Goal: Task Accomplishment & Management: Use online tool/utility

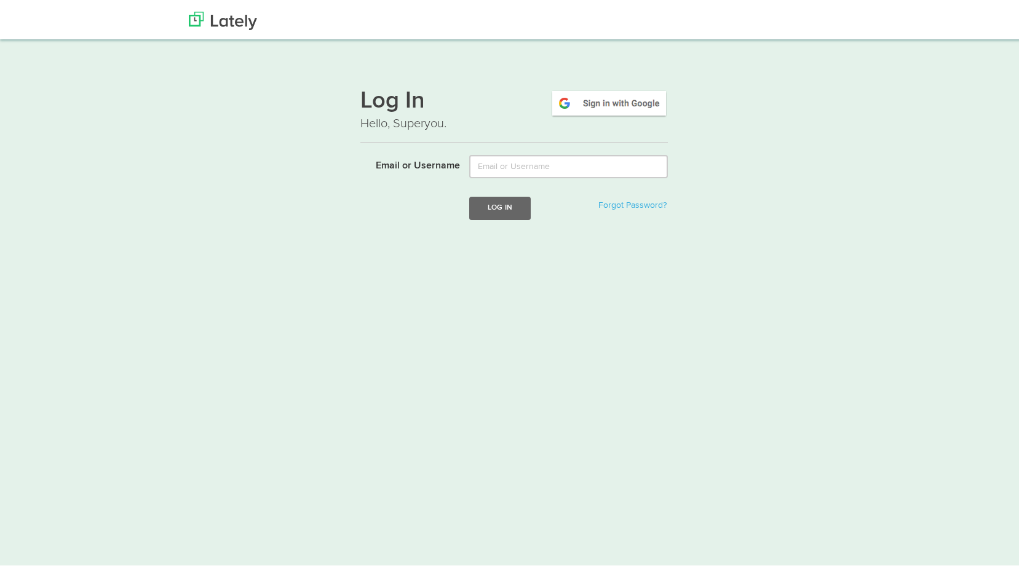
type input "[PERSON_NAME][EMAIL_ADDRESS][DOMAIN_NAME]"
click at [489, 210] on button "Log In" at bounding box center [499, 205] width 61 height 23
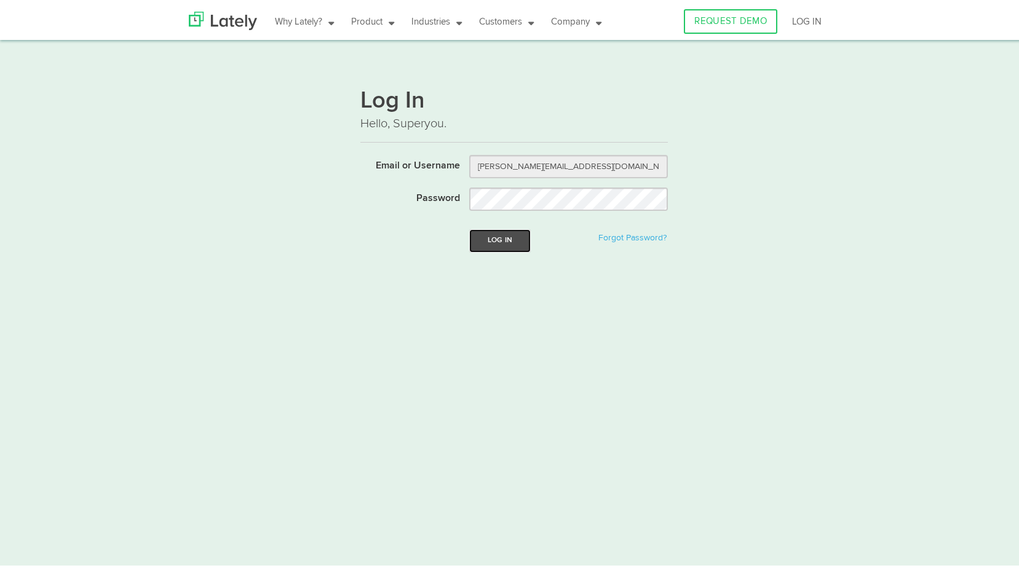
click at [499, 237] on button "Log In" at bounding box center [499, 238] width 61 height 23
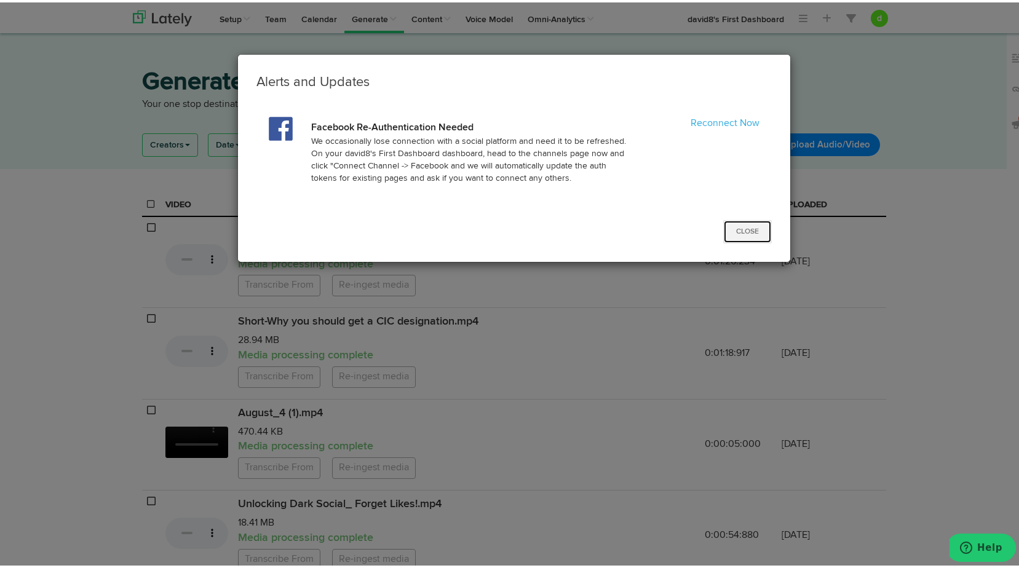
click at [744, 225] on button "Close" at bounding box center [747, 229] width 49 height 23
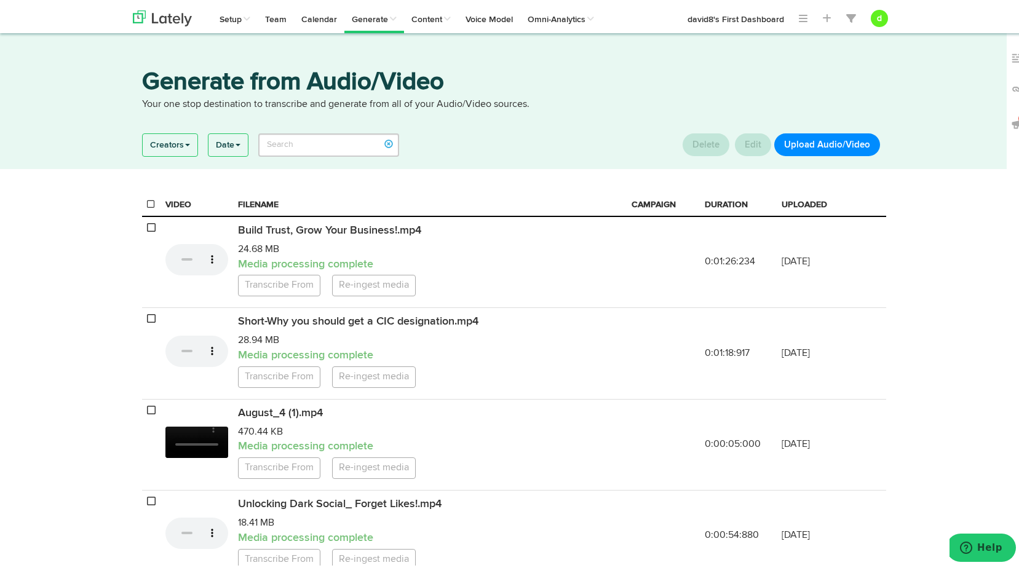
click at [810, 146] on button "Upload Audio/Video" at bounding box center [827, 142] width 106 height 23
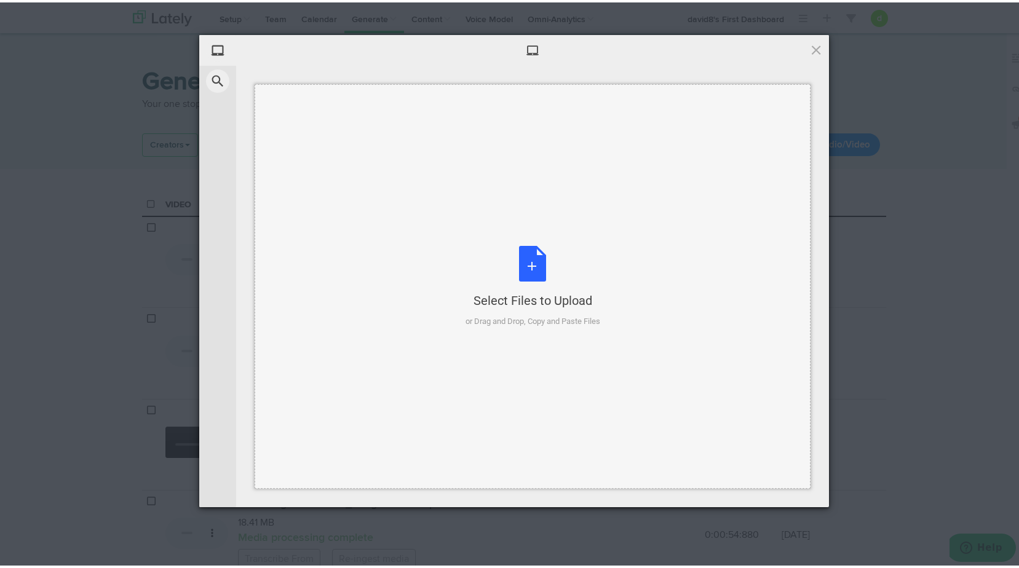
click at [531, 263] on div "Select Files to Upload or Drag and Drop, Copy and Paste Files" at bounding box center [532, 284] width 135 height 82
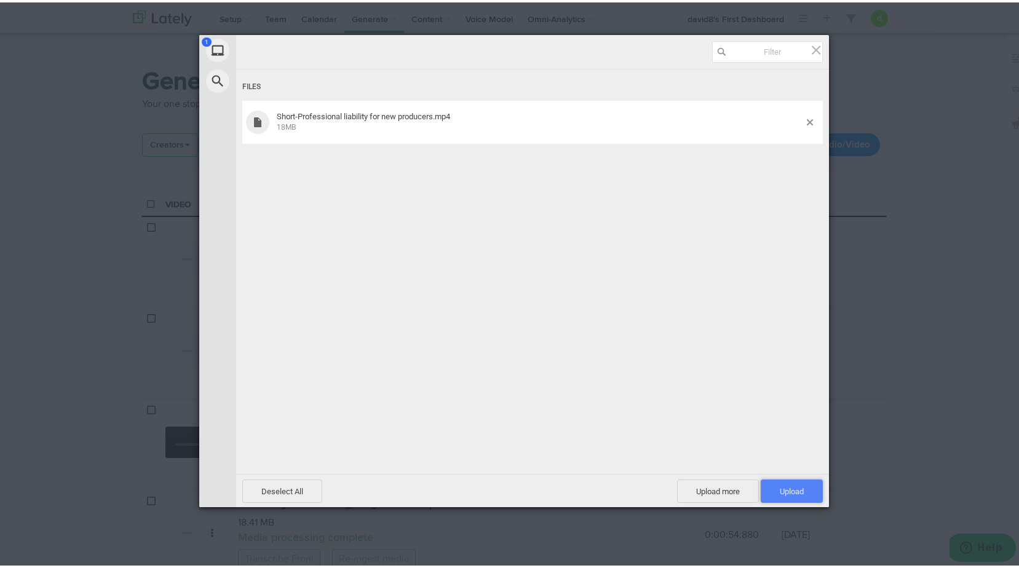
click at [789, 484] on span "Upload 1" at bounding box center [791, 488] width 24 height 9
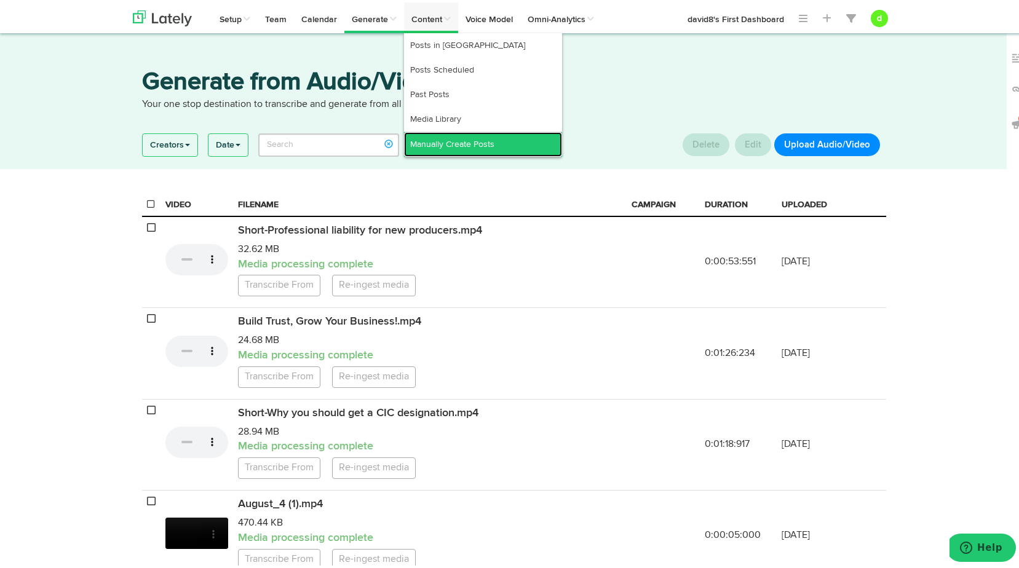
click at [444, 144] on link "Manually Create Posts" at bounding box center [483, 142] width 158 height 25
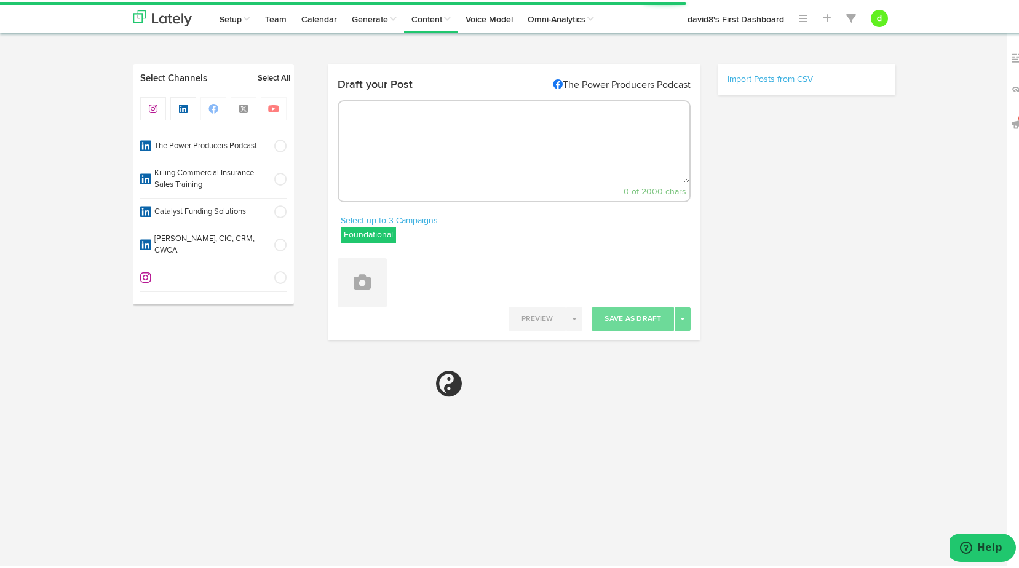
select select "8"
select select "03"
select select "PM"
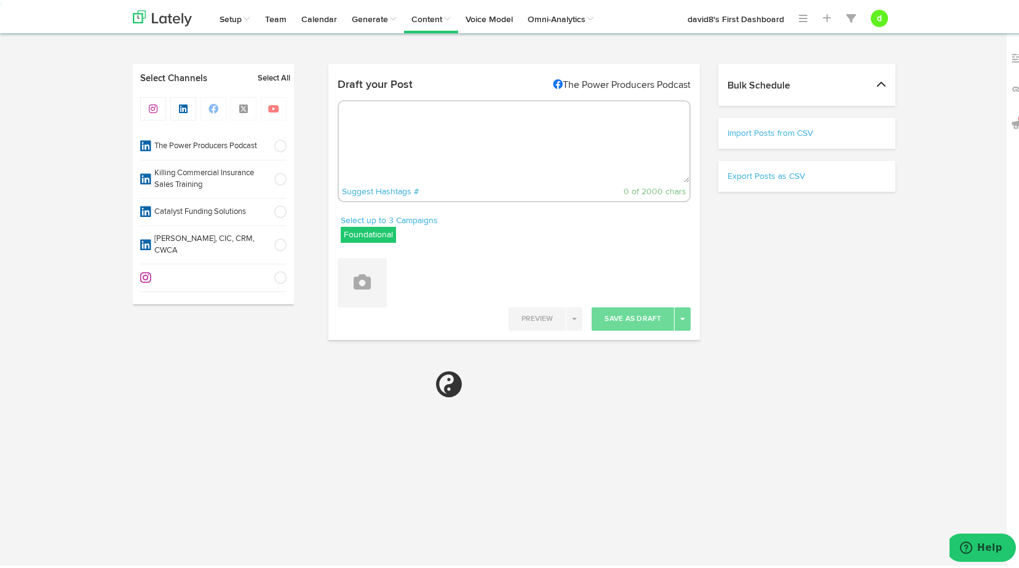
select select "11"
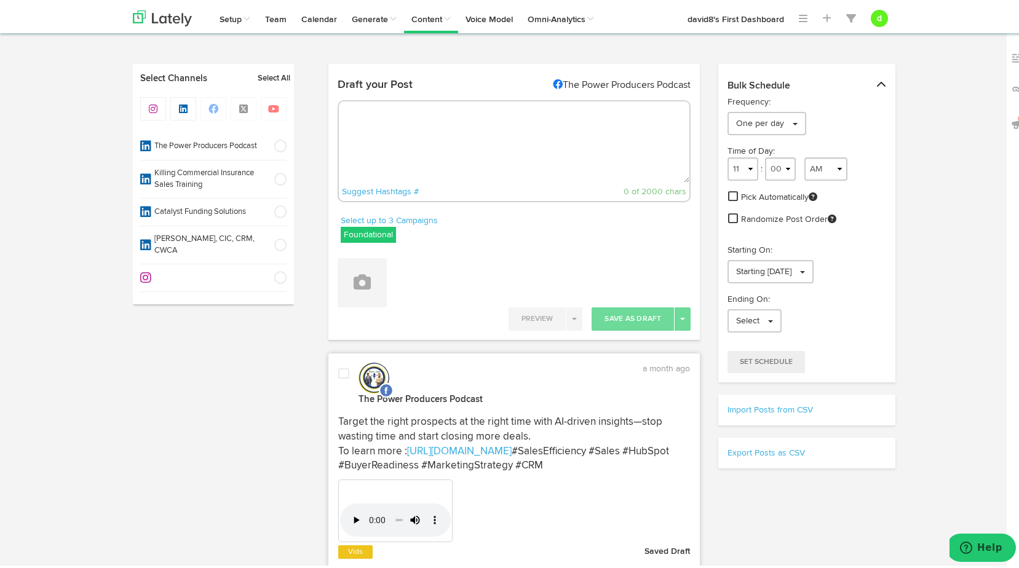
click at [274, 174] on span at bounding box center [276, 177] width 20 height 12
click at [371, 232] on label "Foundational" at bounding box center [368, 232] width 55 height 16
click at [345, 291] on icon at bounding box center [347, 292] width 7 height 9
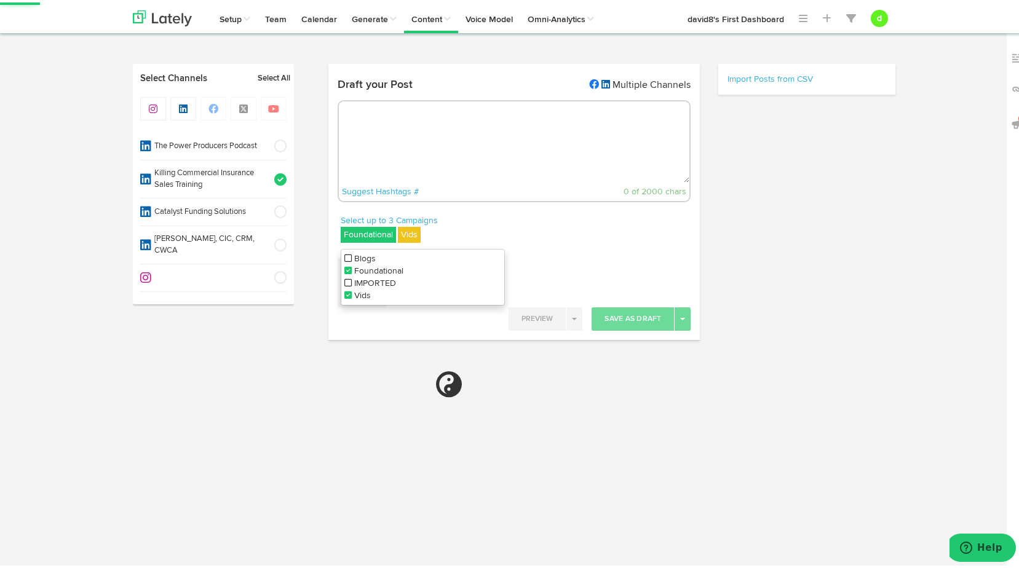
click at [344, 267] on icon at bounding box center [347, 268] width 7 height 9
select select "11"
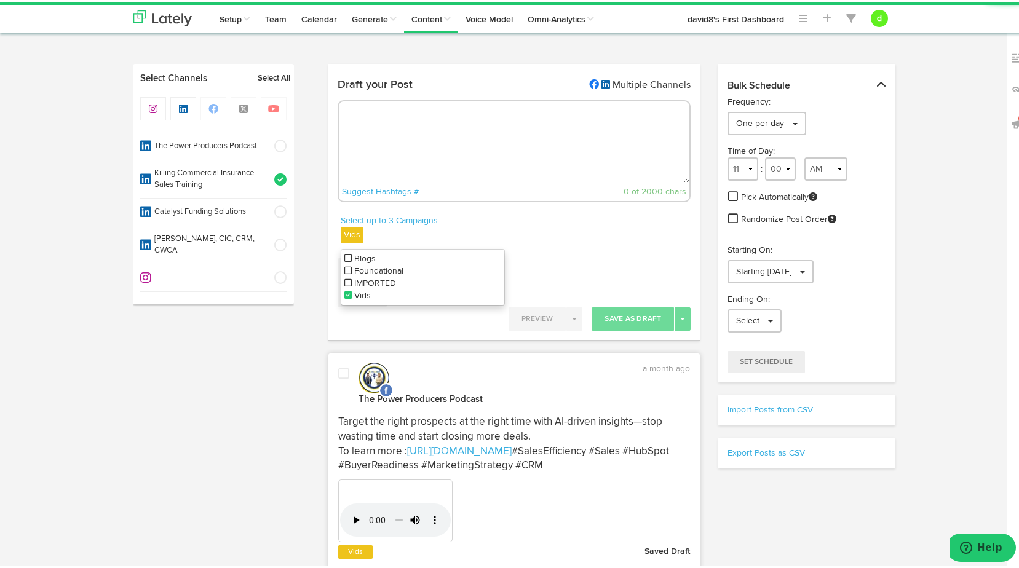
click at [611, 215] on div "Select up to 3 Campaigns Vids Blogs Foundational IMPORTED Vids" at bounding box center [514, 229] width 372 height 34
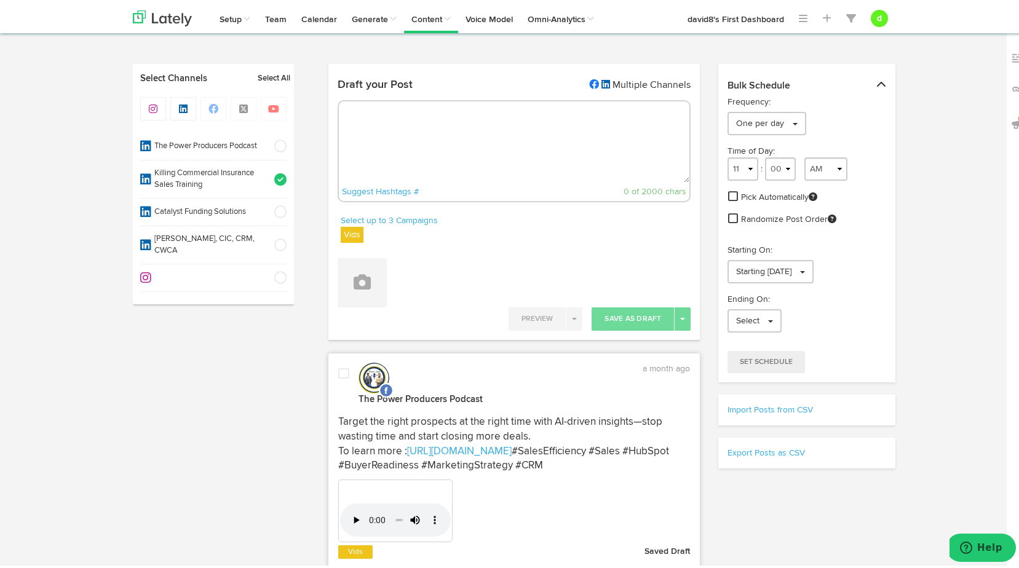
paste textarea ""New talent in insurance struggles without proper support – but if you're willi…"
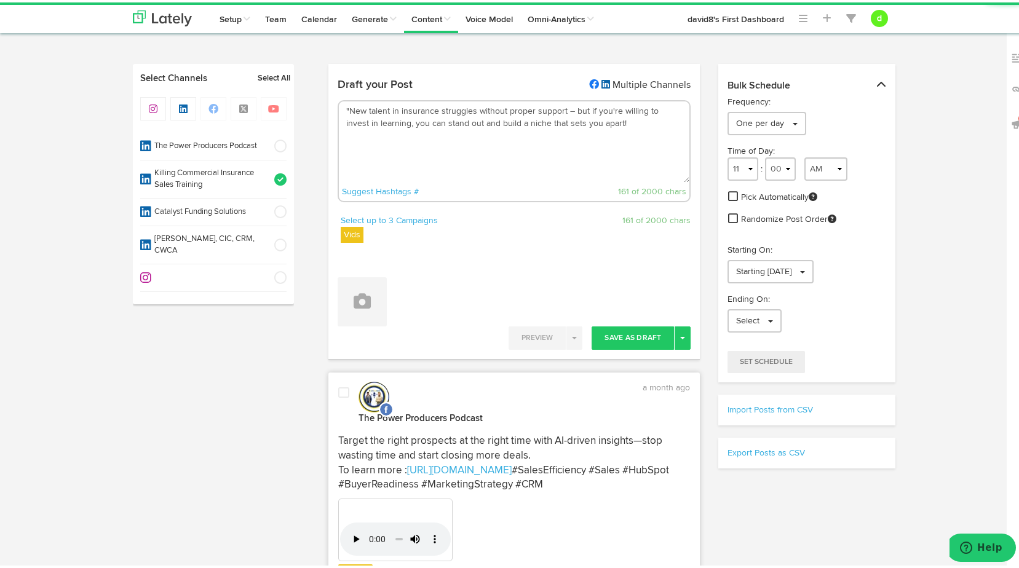
click at [344, 106] on textarea ""New talent in insurance struggles without proper support – but if you're willi…" at bounding box center [514, 139] width 351 height 81
click at [342, 303] on button at bounding box center [361, 299] width 49 height 49
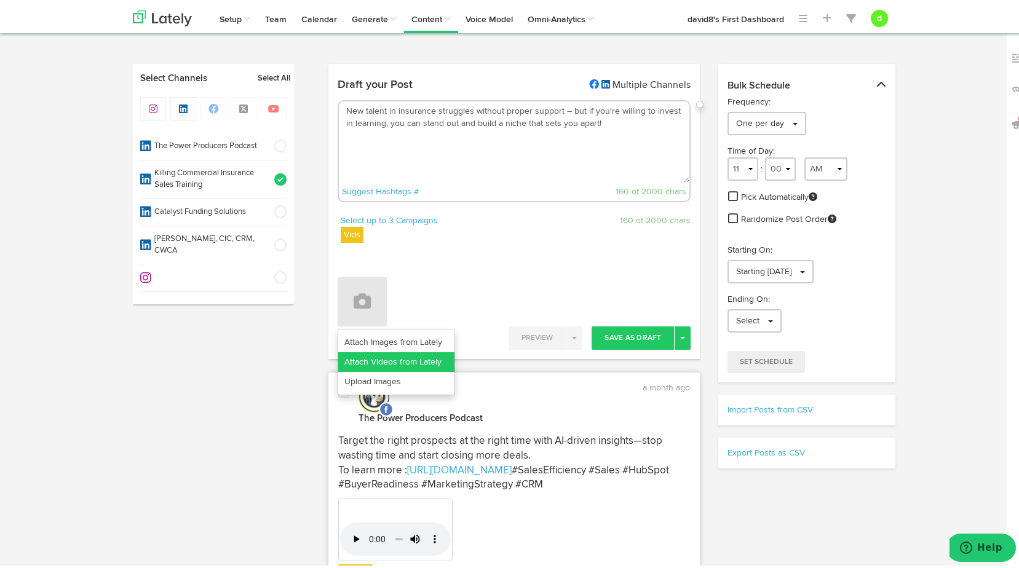
click at [382, 356] on link "Attach Videos from Lately" at bounding box center [396, 360] width 116 height 20
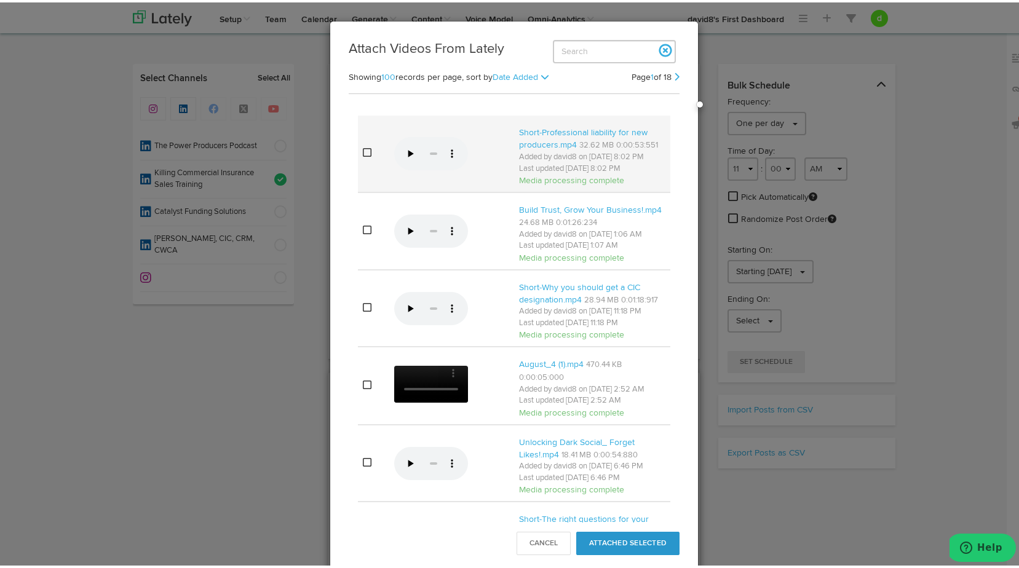
click at [361, 148] on td at bounding box center [373, 151] width 31 height 77
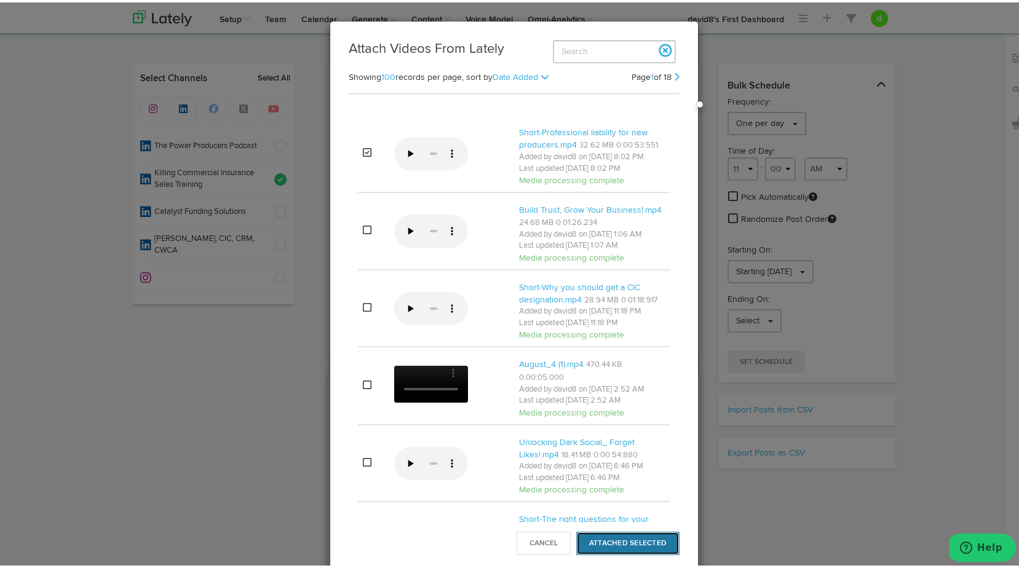
click at [628, 537] on button "Attached Selected" at bounding box center [627, 540] width 103 height 23
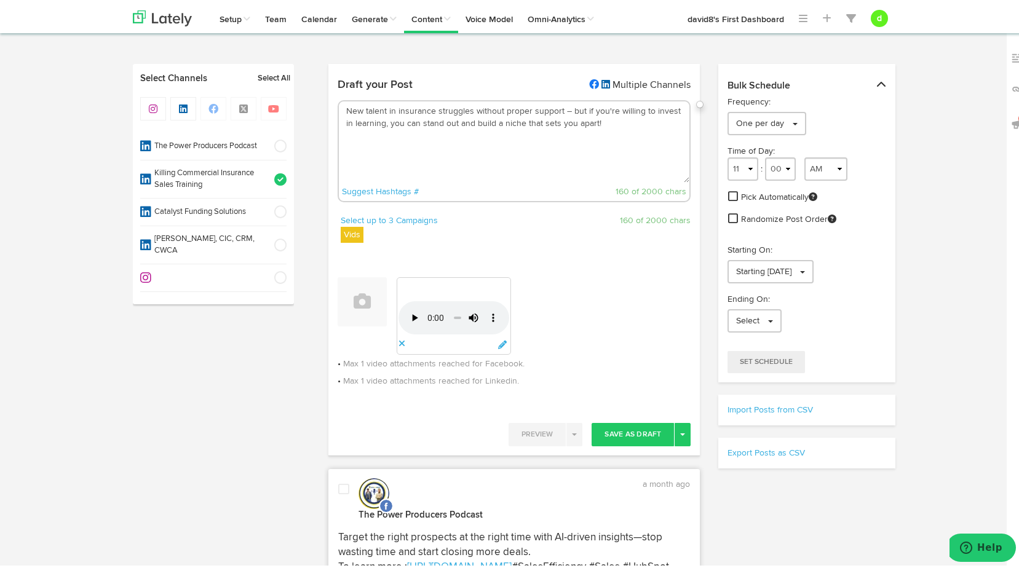
click at [608, 120] on textarea "New talent in insurance struggles without proper support – but if you're willin…" at bounding box center [514, 139] width 351 height 81
paste textarea "To learn more : https://killingcommercial.com/power-producer-base-camp/"
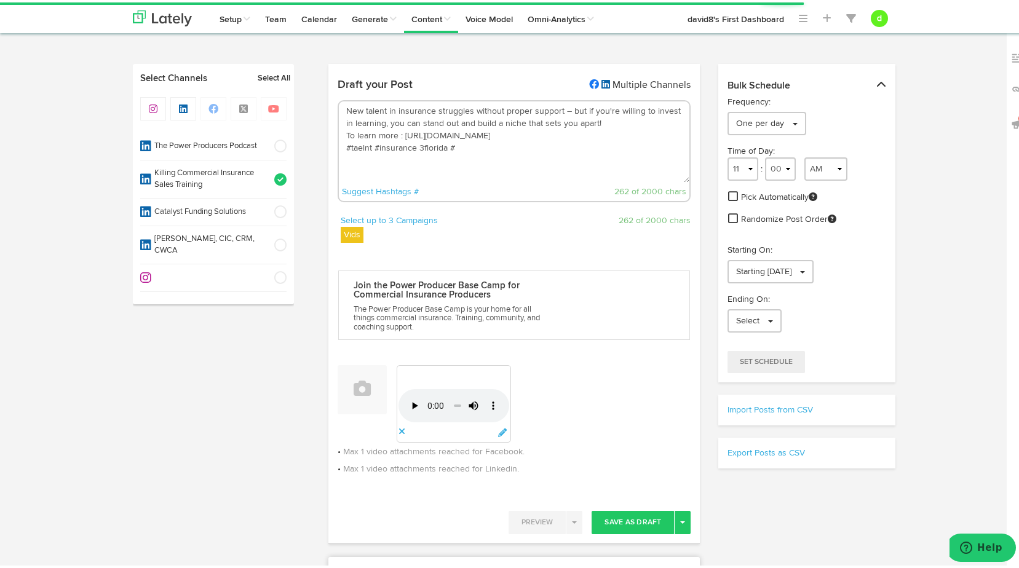
drag, startPoint x: 418, startPoint y: 144, endPoint x: 421, endPoint y: 122, distance: 22.3
click at [419, 140] on textarea "New talent in insurance struggles without proper support – but if you're willin…" at bounding box center [514, 139] width 351 height 81
click at [459, 144] on textarea "New talent in insurance struggles without proper support – but if you're willin…" at bounding box center [514, 139] width 351 height 81
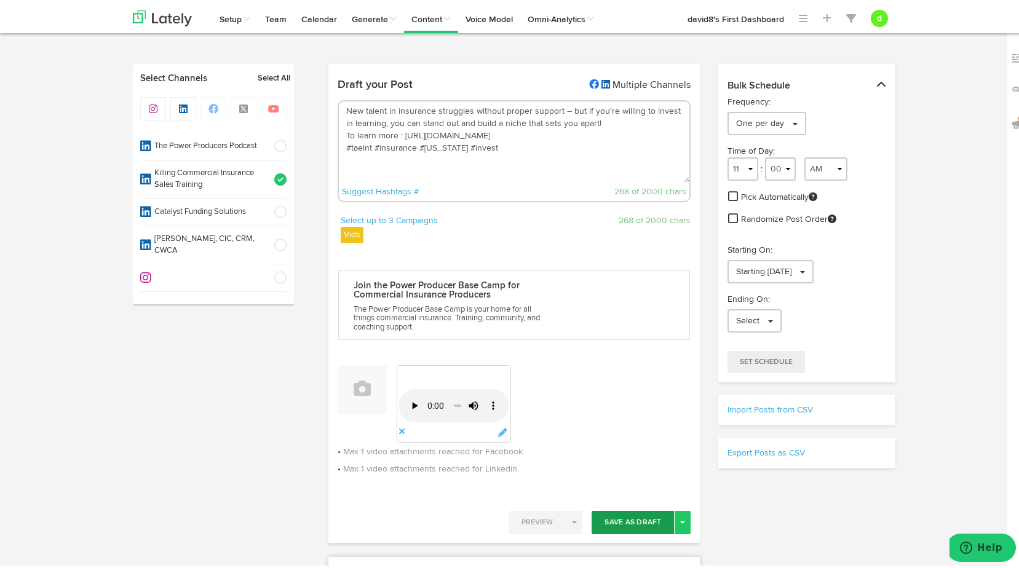
type textarea "New talent in insurance struggles without proper support – but if you're willin…"
click at [628, 518] on button "Save As Draft" at bounding box center [632, 519] width 82 height 23
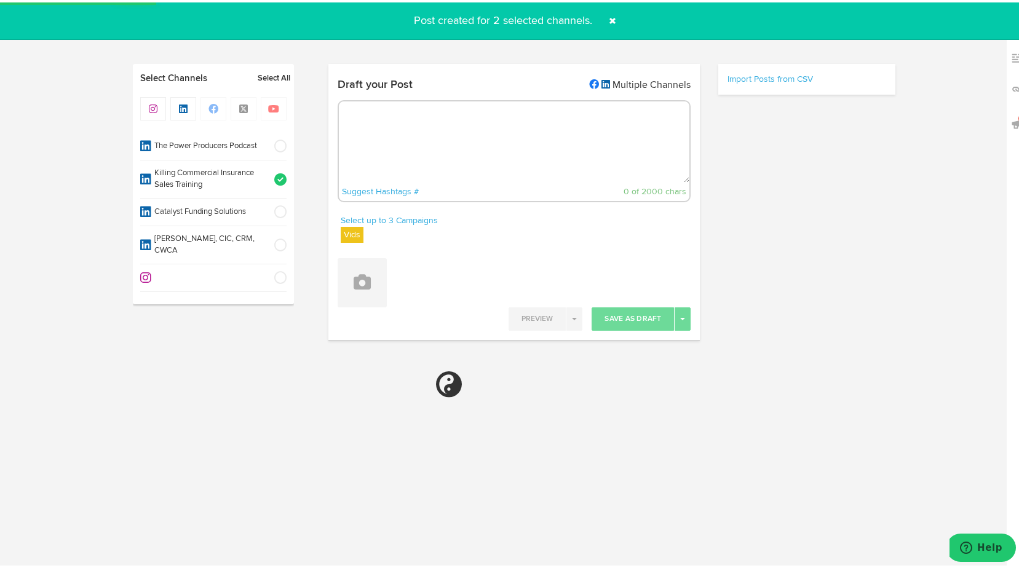
select select "11"
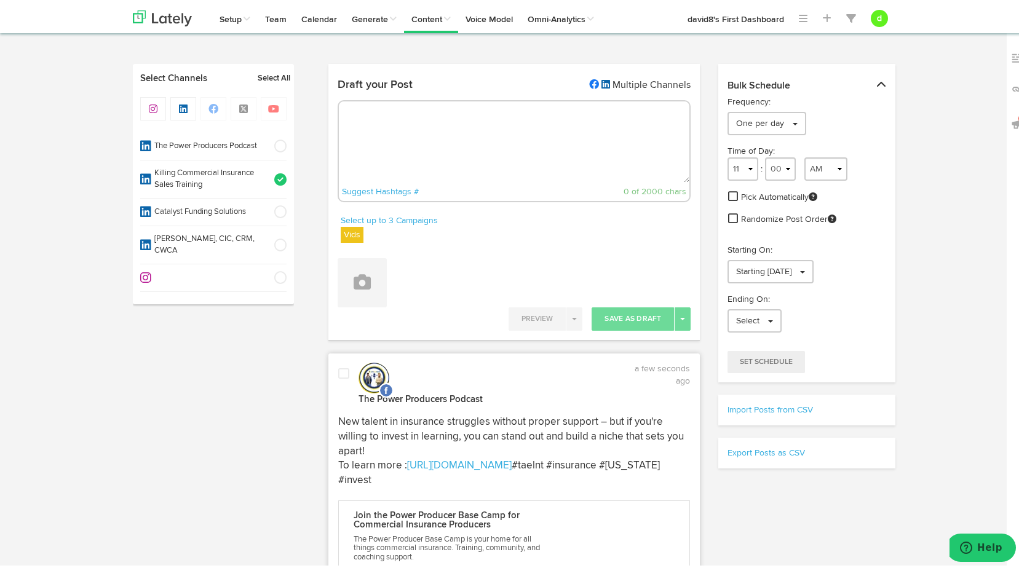
click at [342, 369] on span at bounding box center [343, 371] width 11 height 12
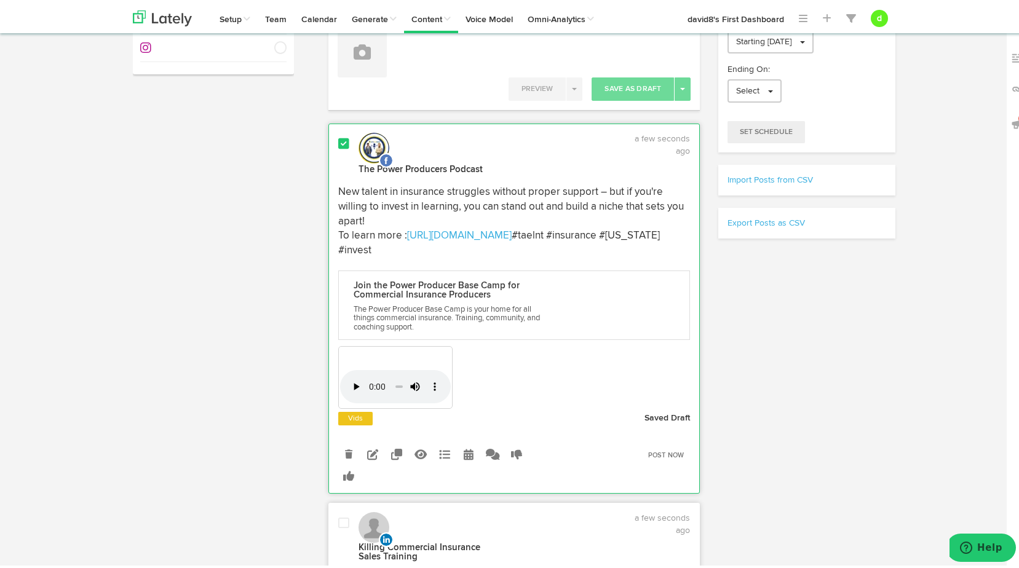
scroll to position [246, 0]
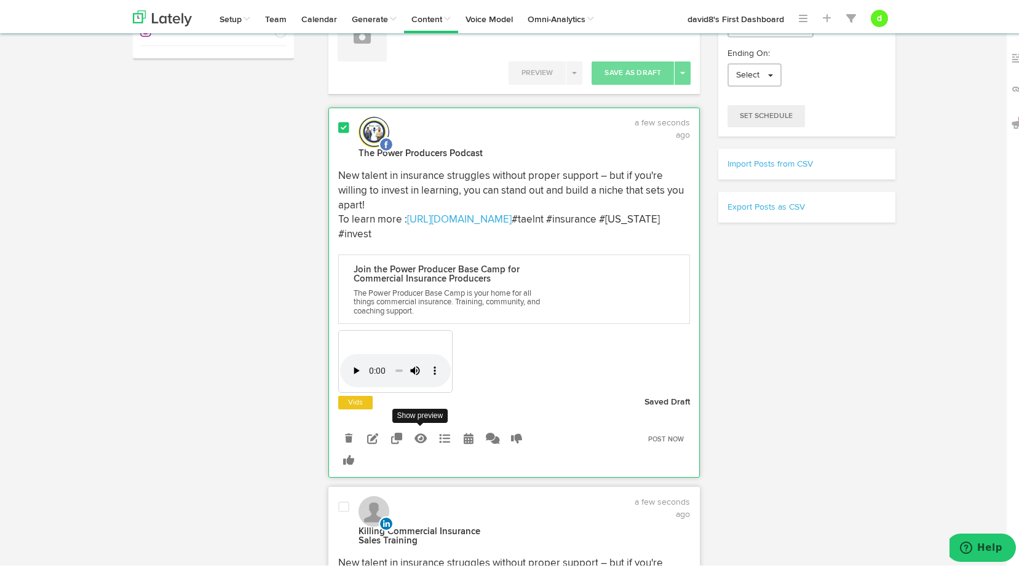
click at [416, 436] on icon at bounding box center [420, 435] width 12 height 11
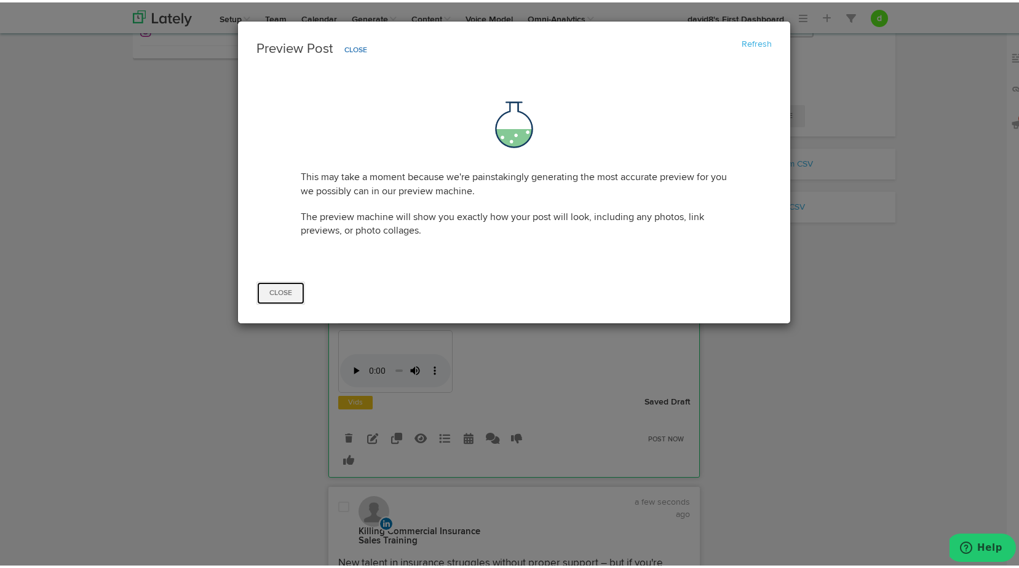
click at [285, 296] on button "Close" at bounding box center [280, 290] width 49 height 23
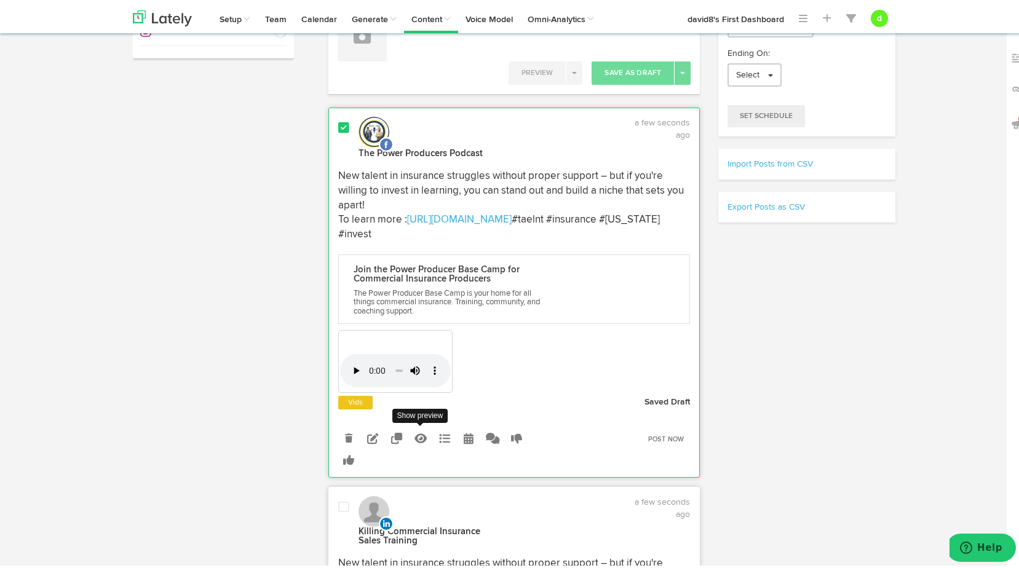
click at [415, 440] on icon at bounding box center [420, 435] width 12 height 11
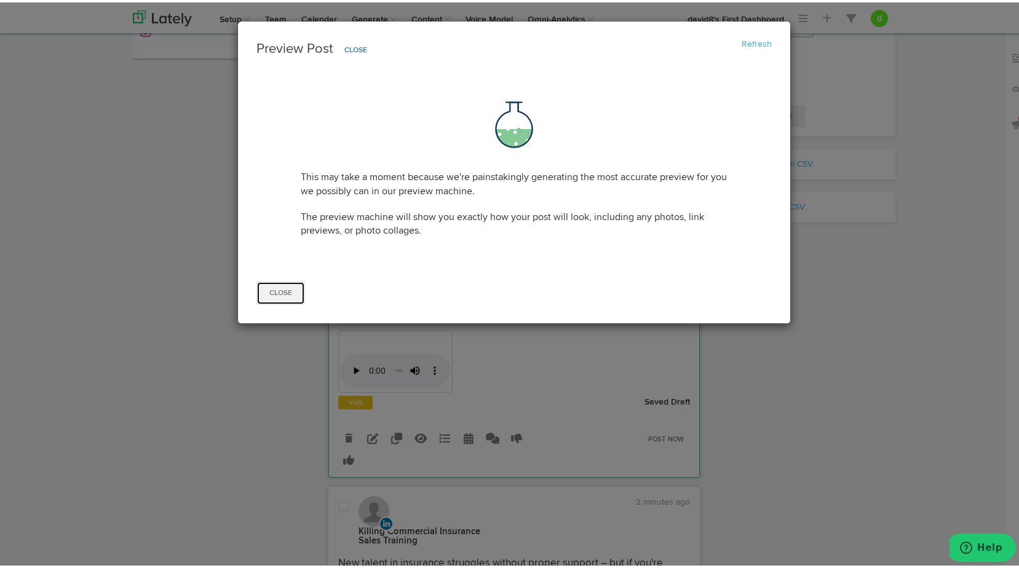
click at [290, 291] on button "Close" at bounding box center [280, 290] width 49 height 23
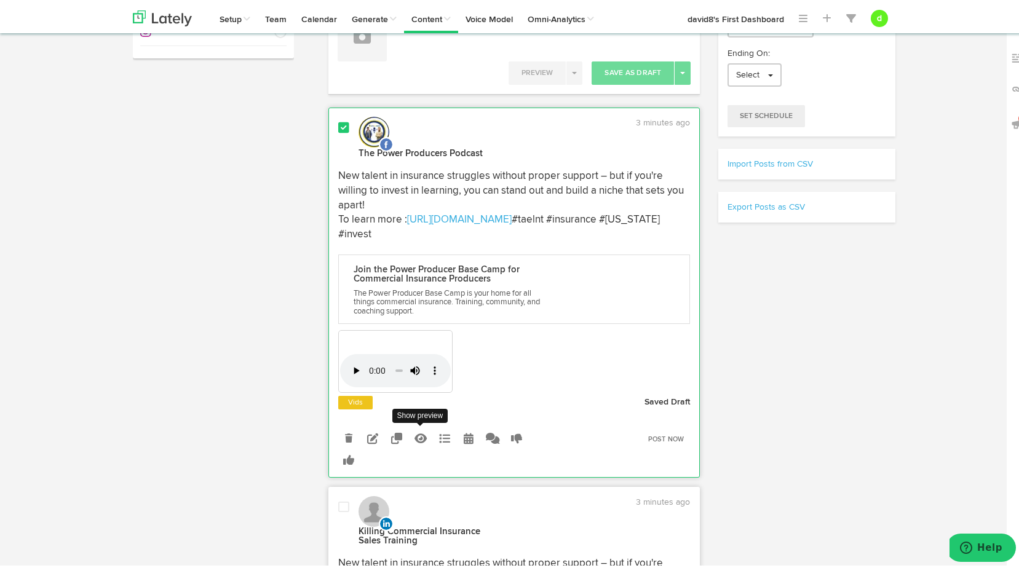
click at [418, 434] on icon at bounding box center [420, 435] width 12 height 11
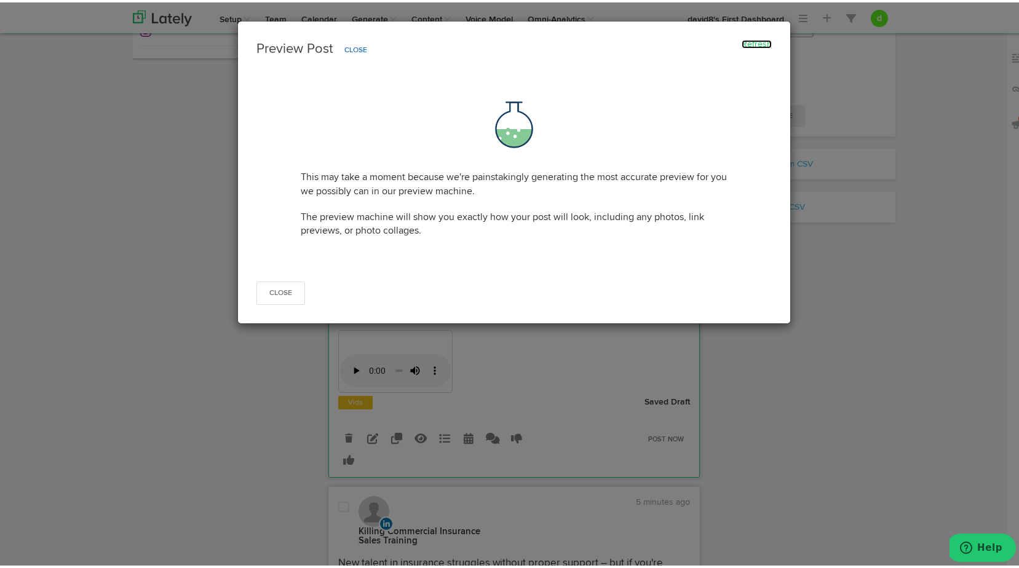
click at [751, 41] on link "Refresh" at bounding box center [756, 41] width 30 height 9
click at [288, 288] on button "Close" at bounding box center [280, 290] width 49 height 23
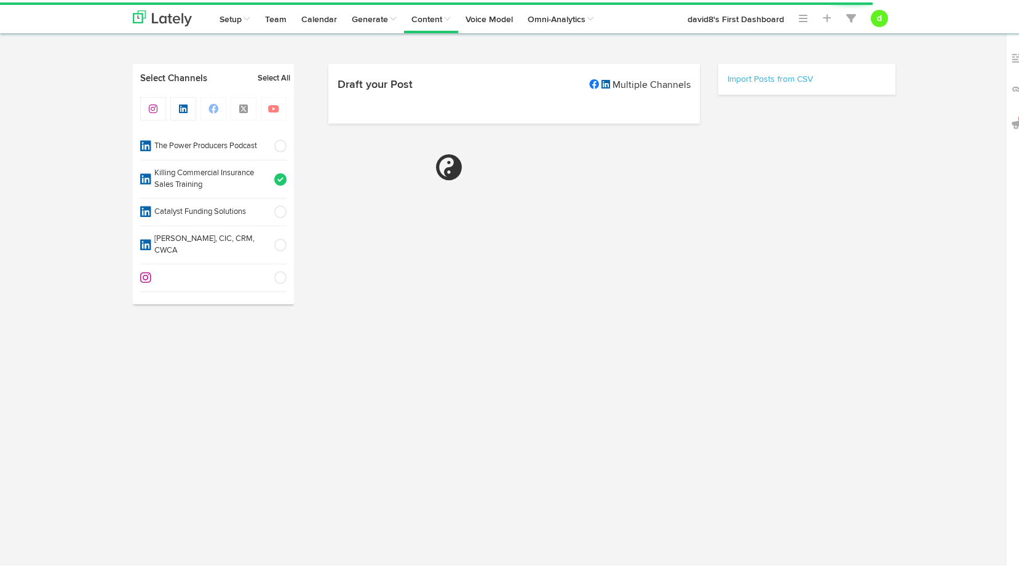
scroll to position [246, 0]
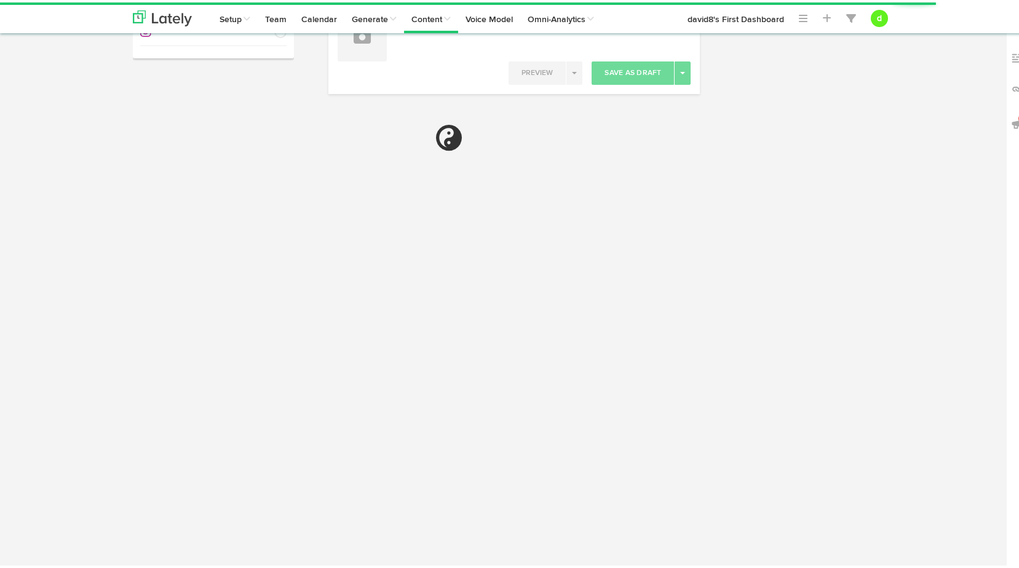
select select "8"
select select "09"
select select "PM"
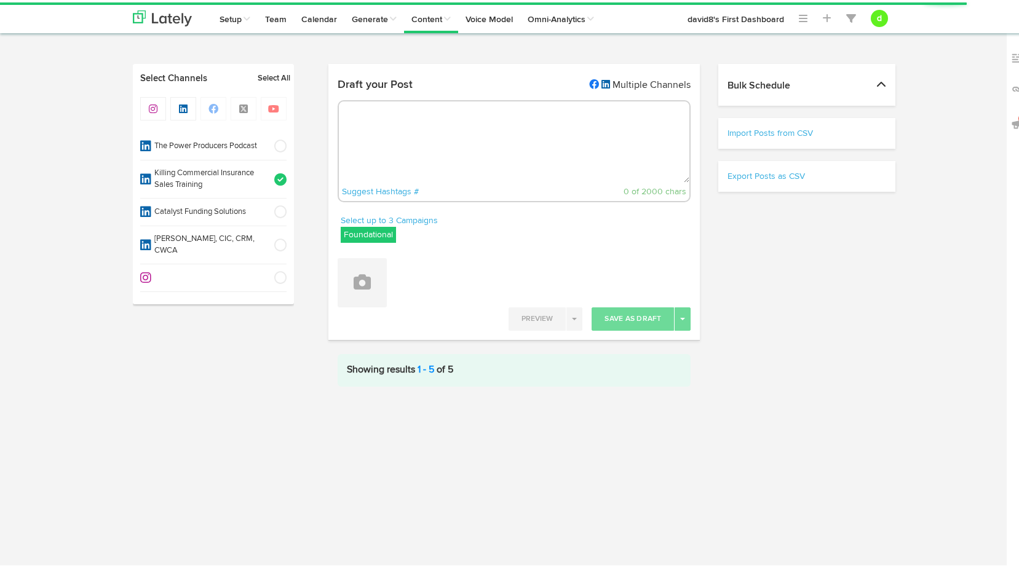
select select "11"
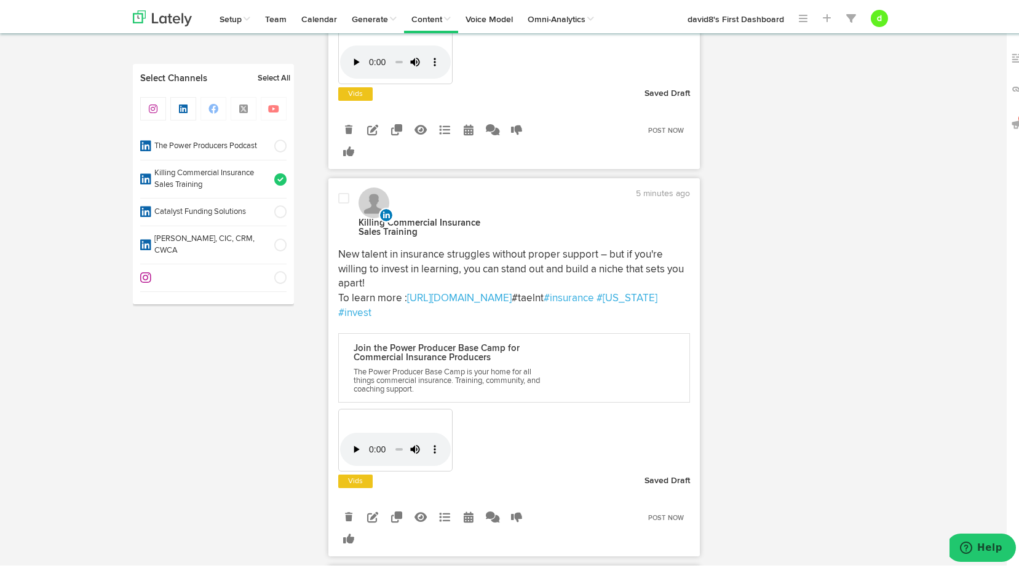
scroll to position [615, 0]
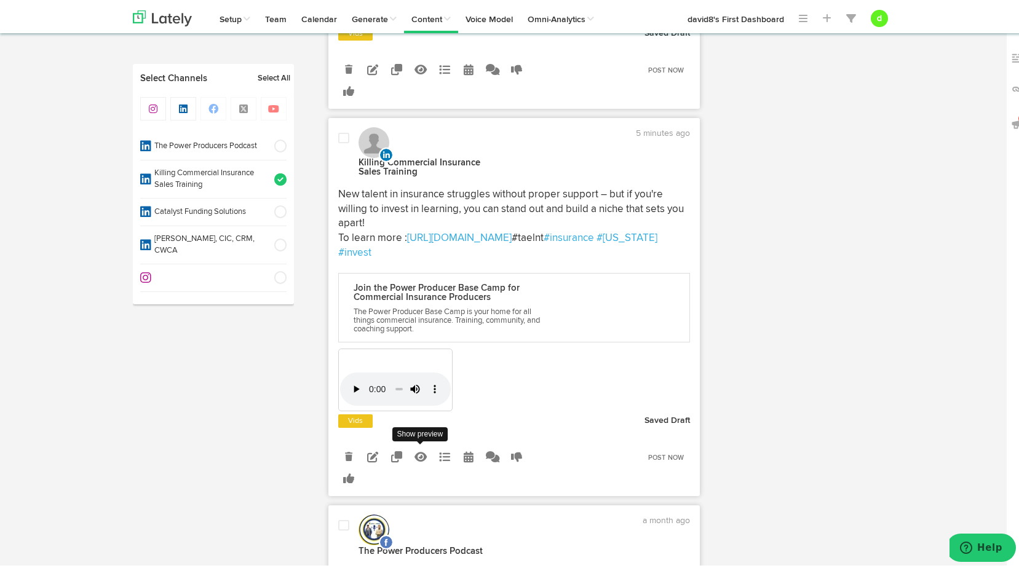
click at [417, 455] on icon at bounding box center [420, 454] width 12 height 11
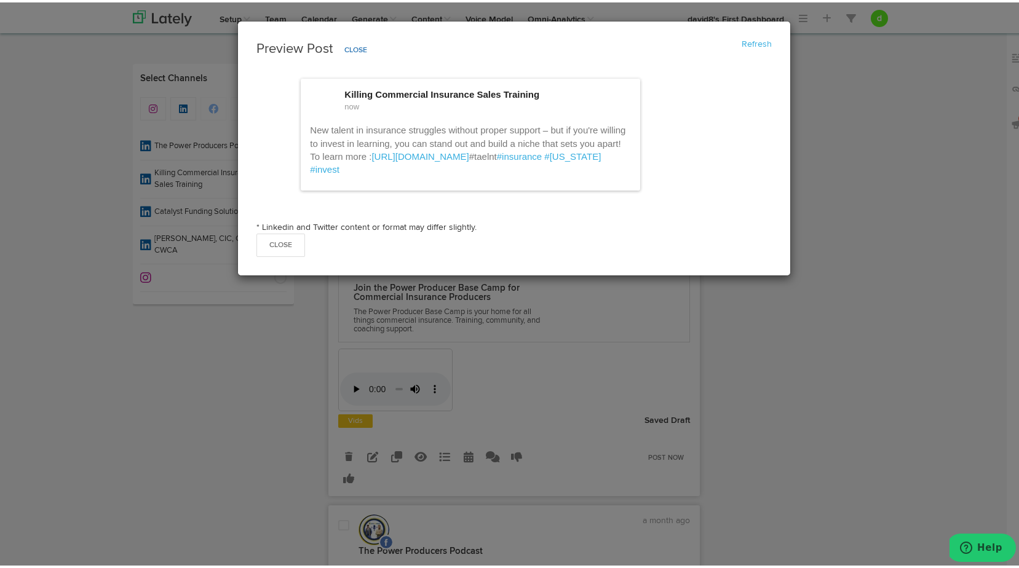
click at [417, 455] on div "Preview Post Refresh Close Killing Commercial Insurance Sales Training now New …" at bounding box center [514, 284] width 1028 height 568
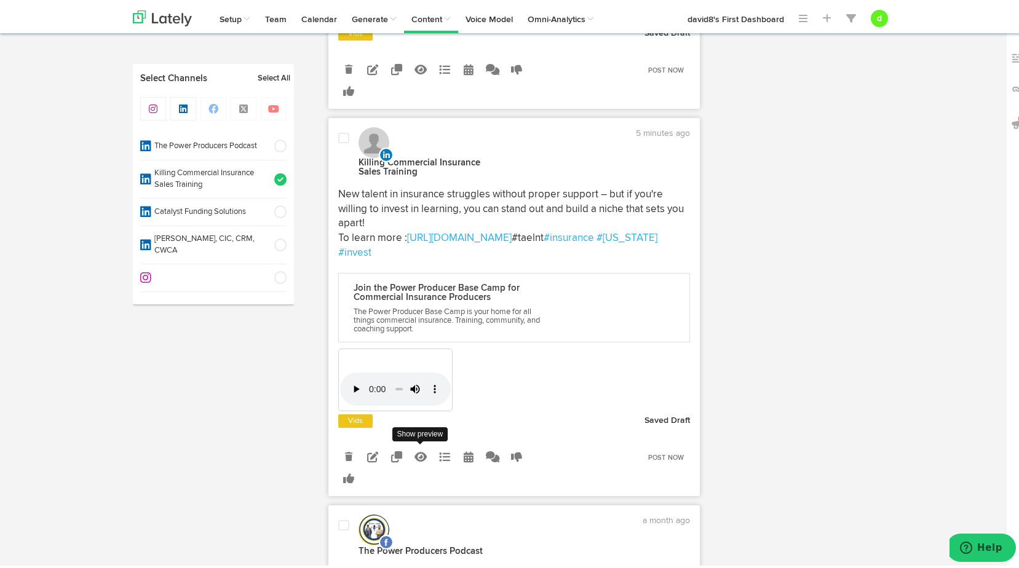
click at [417, 455] on icon at bounding box center [420, 454] width 12 height 11
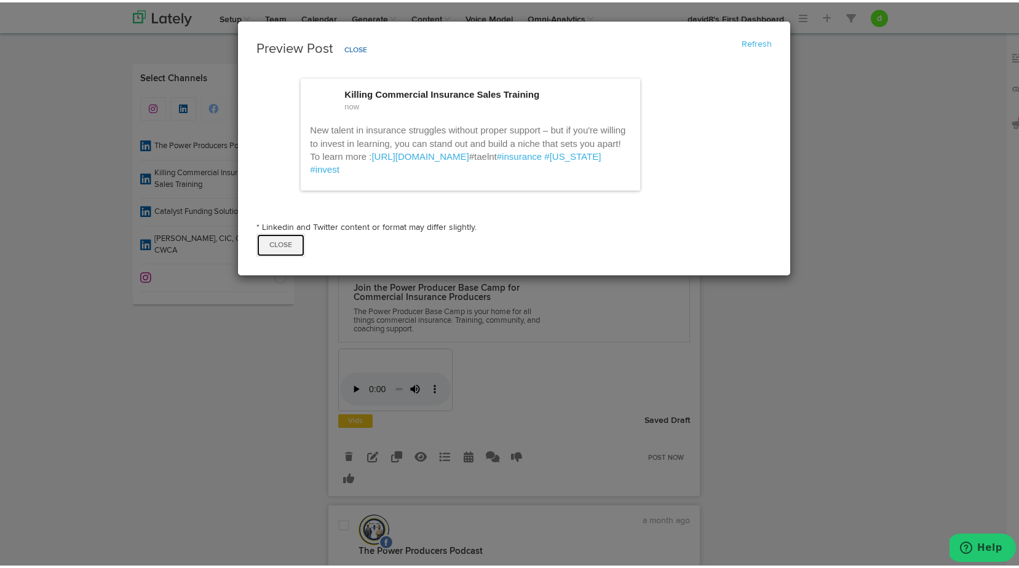
click at [260, 247] on button "Close" at bounding box center [280, 242] width 49 height 23
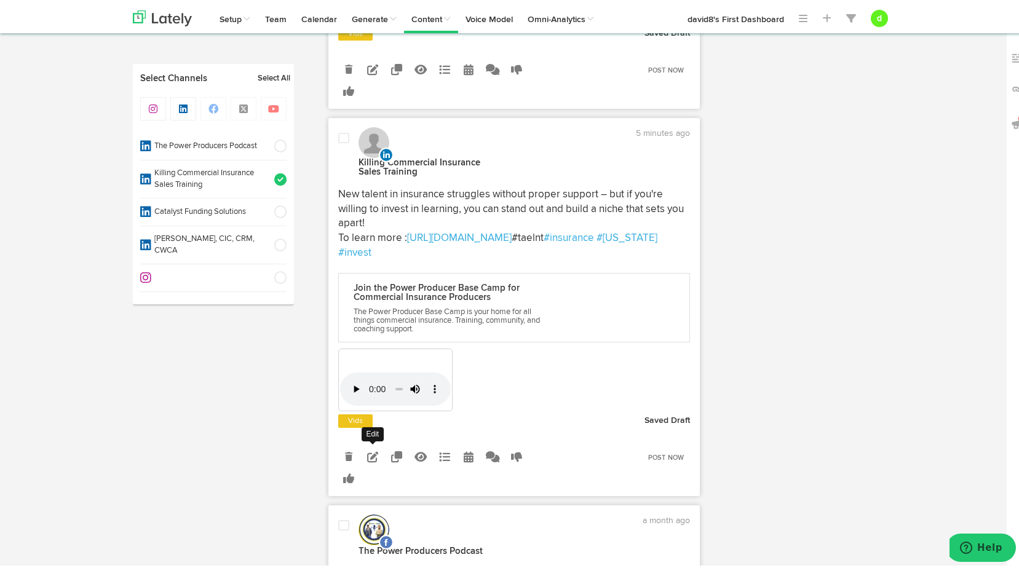
click at [368, 449] on icon at bounding box center [372, 454] width 11 height 11
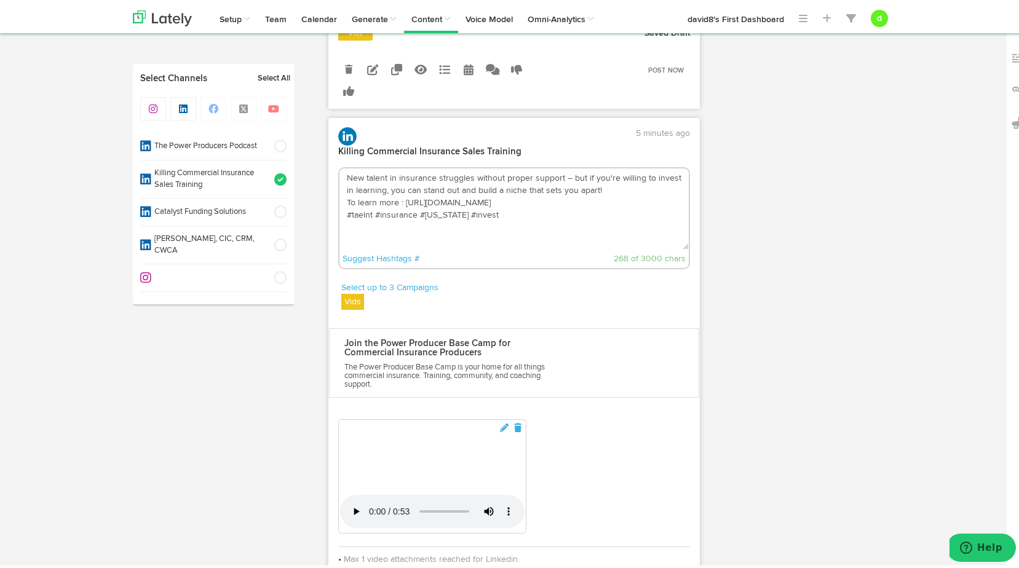
drag, startPoint x: 355, startPoint y: 211, endPoint x: 363, endPoint y: 205, distance: 10.5
click at [363, 205] on textarea "New talent in insurance struggles without proper support – but if you're willin…" at bounding box center [514, 206] width 350 height 81
click at [366, 211] on textarea "New talent in insurance struggles without proper support – but if you're willin…" at bounding box center [514, 206] width 350 height 81
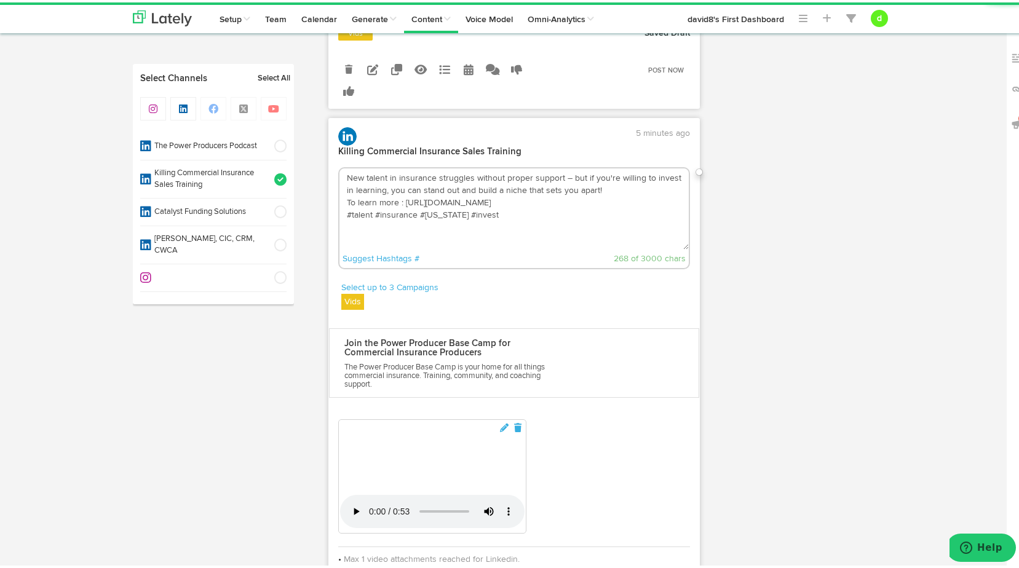
click at [488, 224] on textarea "New talent in insurance struggles without proper support – but if you're willin…" at bounding box center [514, 206] width 350 height 81
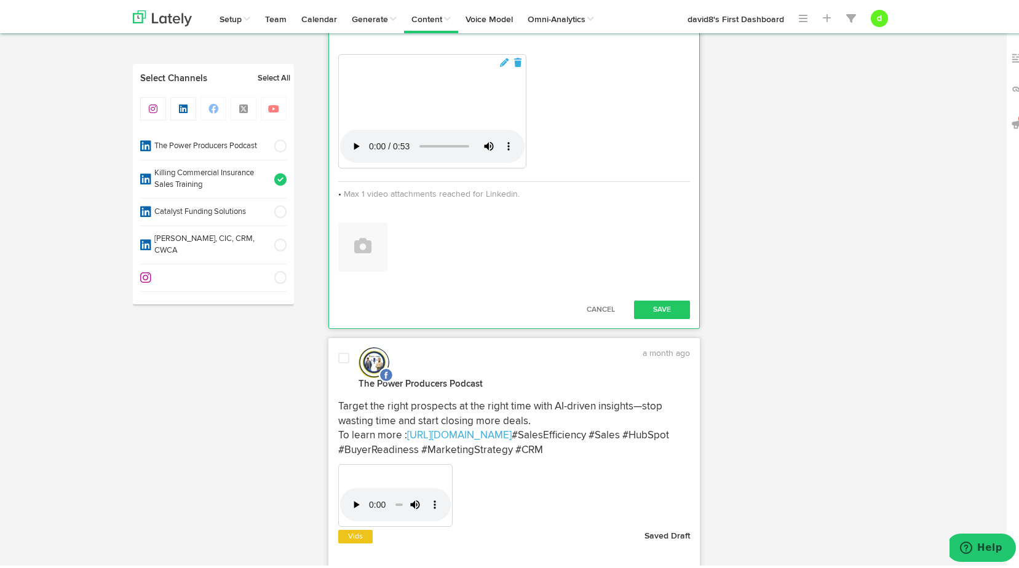
scroll to position [1106, 0]
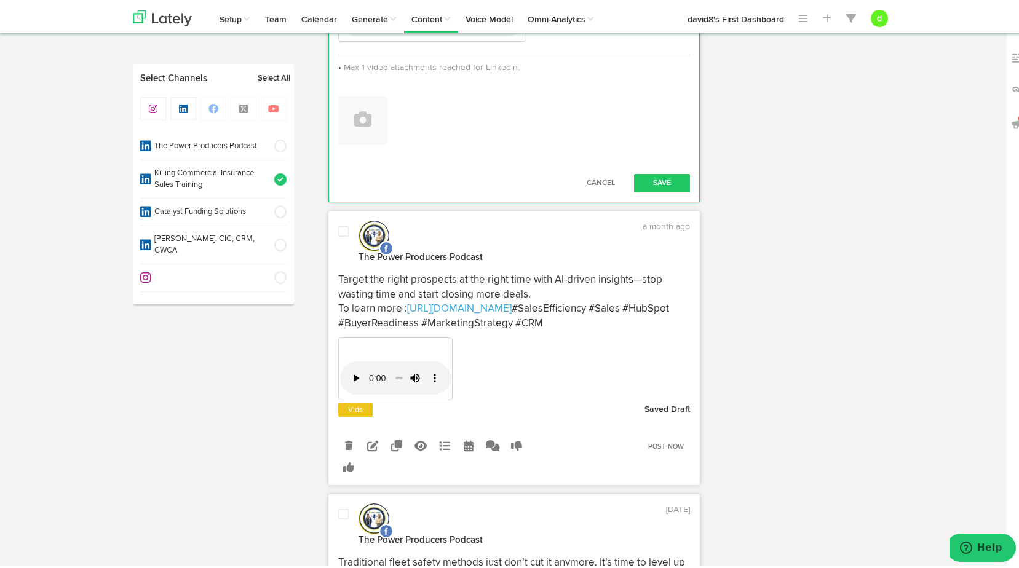
type textarea "New talent in insurance struggles without proper support – but if you're willin…"
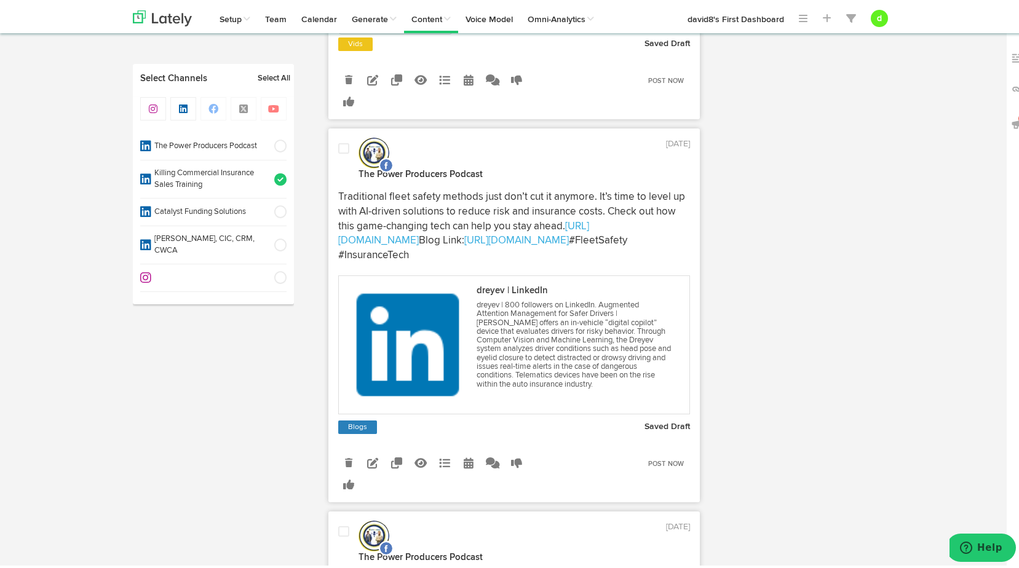
scroll to position [1475, 0]
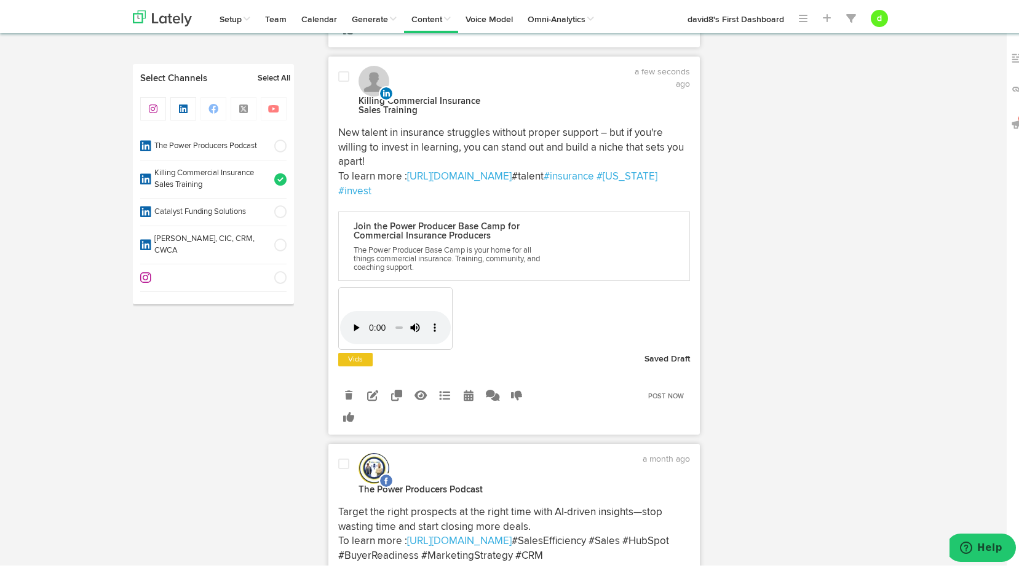
scroll to position [553, 0]
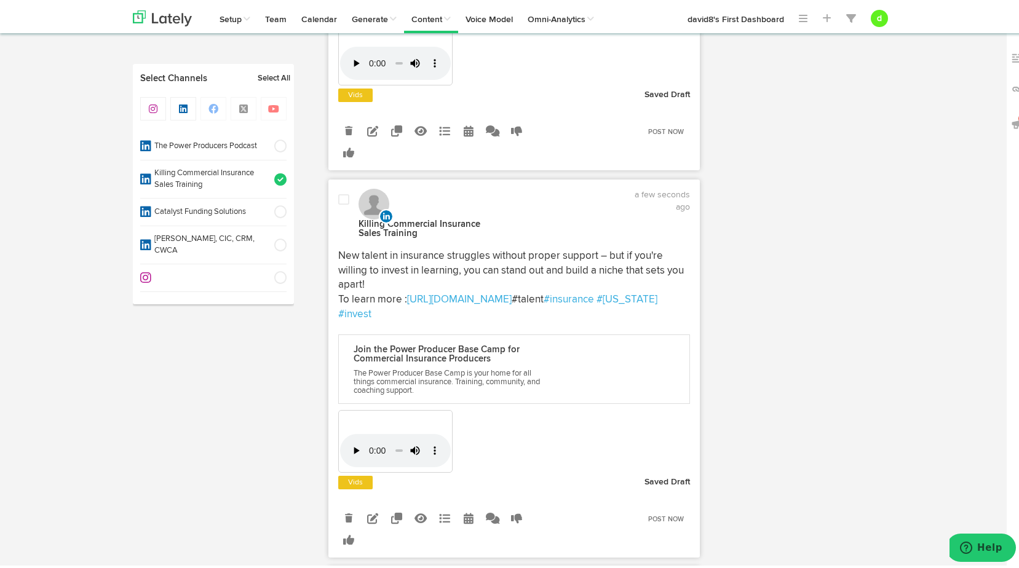
click at [272, 178] on span at bounding box center [276, 177] width 20 height 12
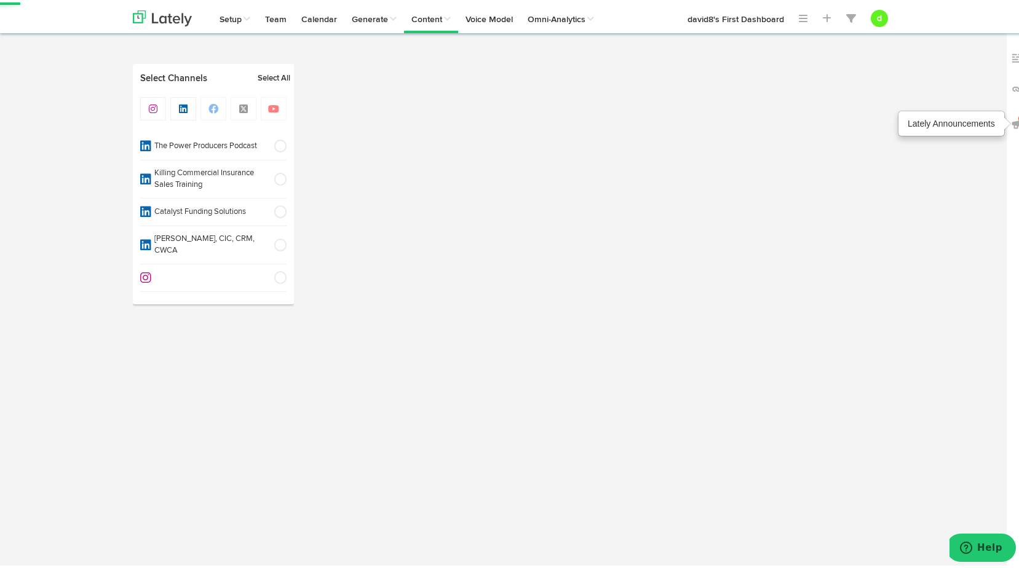
click at [1018, 118] on span "5" at bounding box center [1023, 116] width 10 height 10
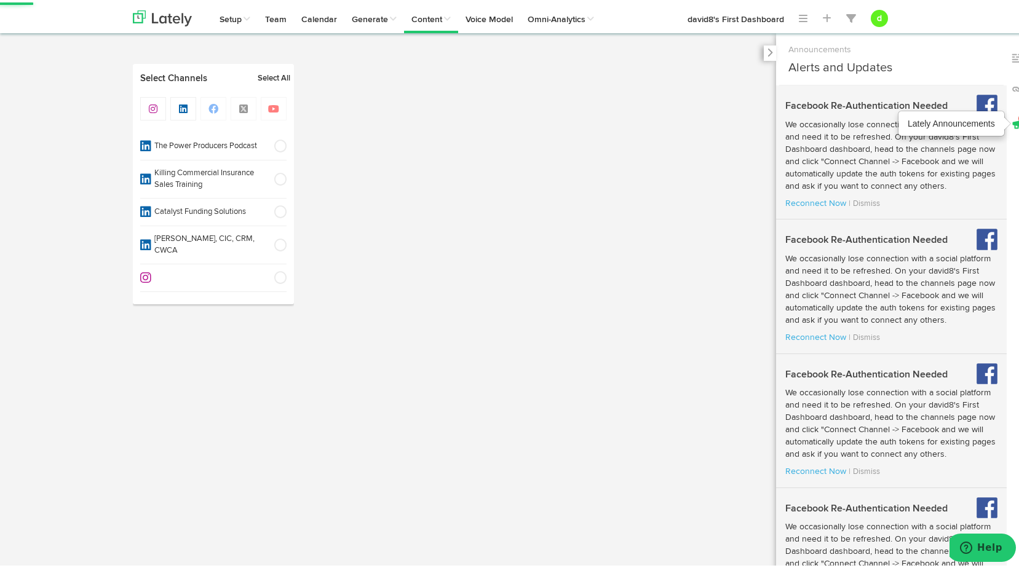
select select "11"
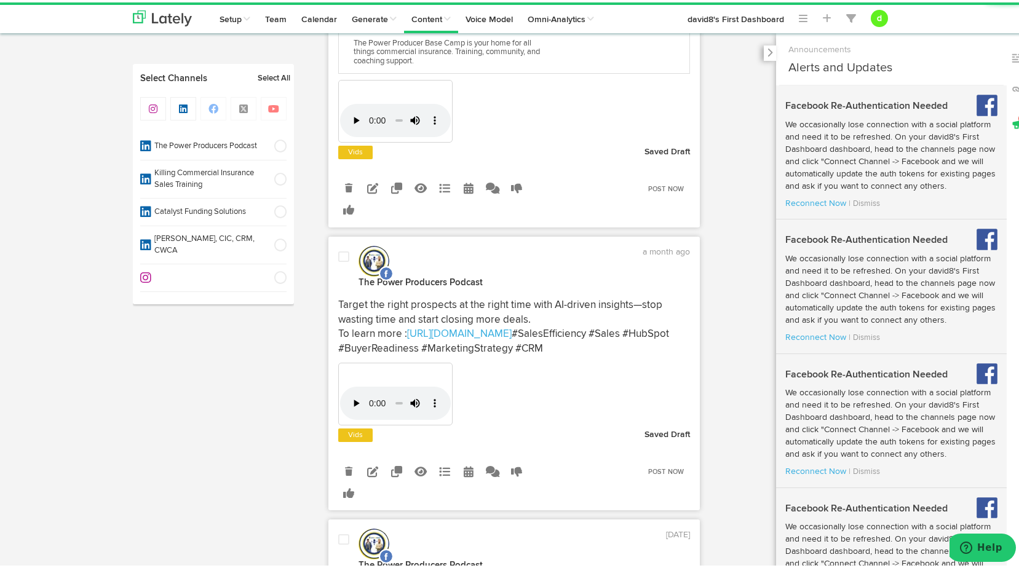
scroll to position [553, 0]
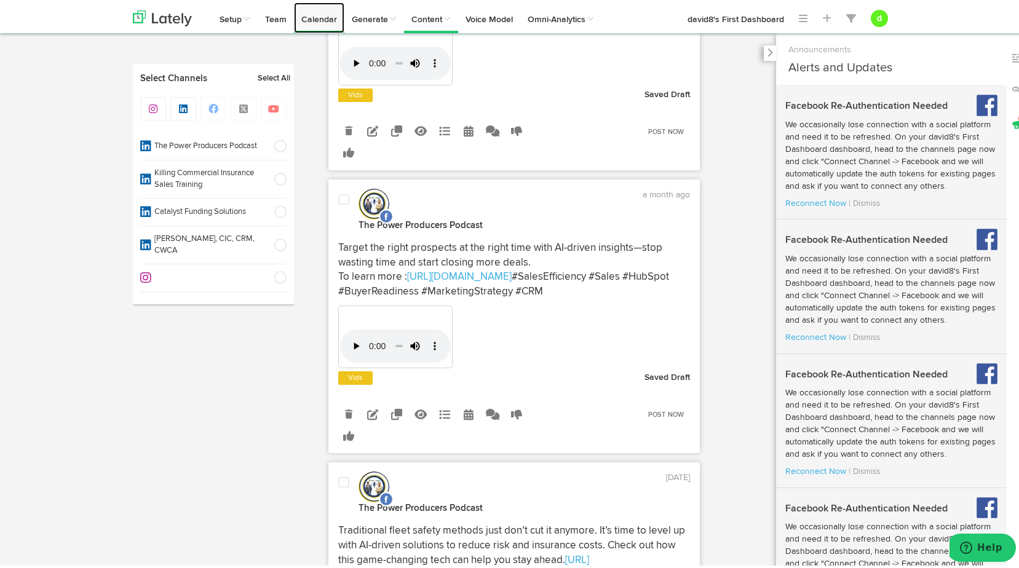
click at [315, 22] on link "Calendar" at bounding box center [319, 15] width 50 height 31
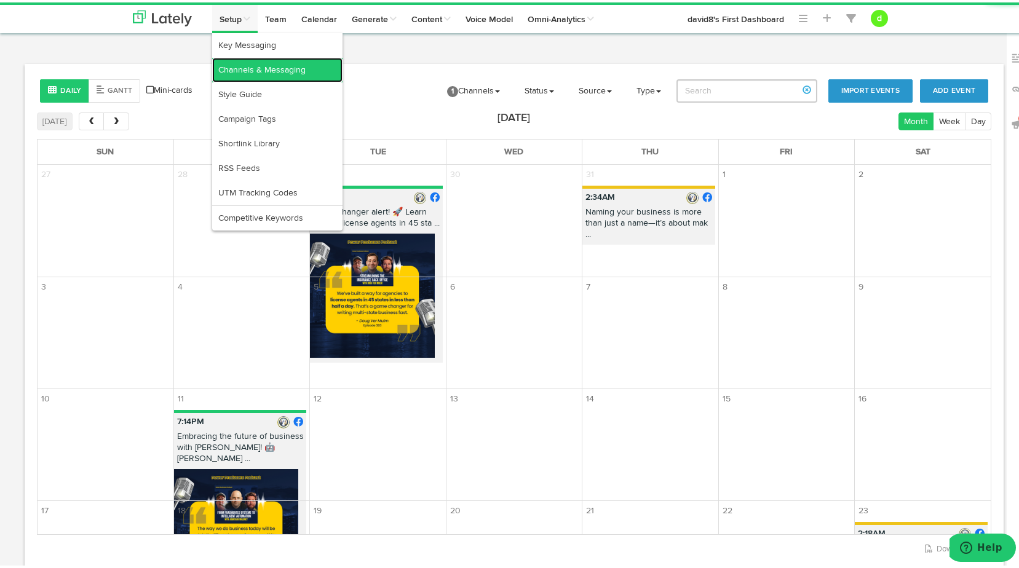
click at [236, 68] on link "Channels & Messaging" at bounding box center [277, 67] width 130 height 25
